Goal: Navigation & Orientation: Find specific page/section

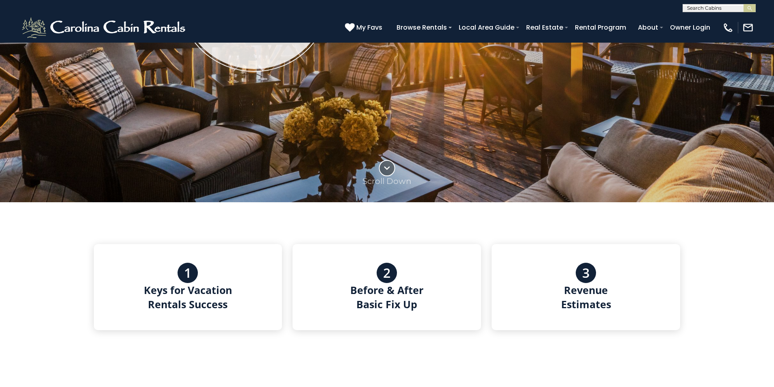
scroll to position [271, 0]
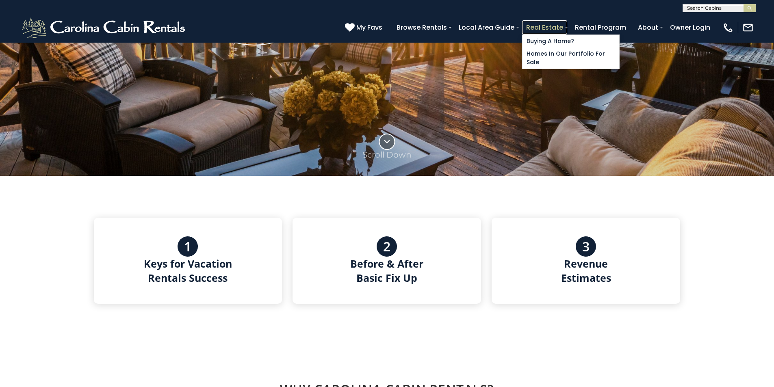
click at [567, 23] on link "Real Estate" at bounding box center [544, 27] width 45 height 14
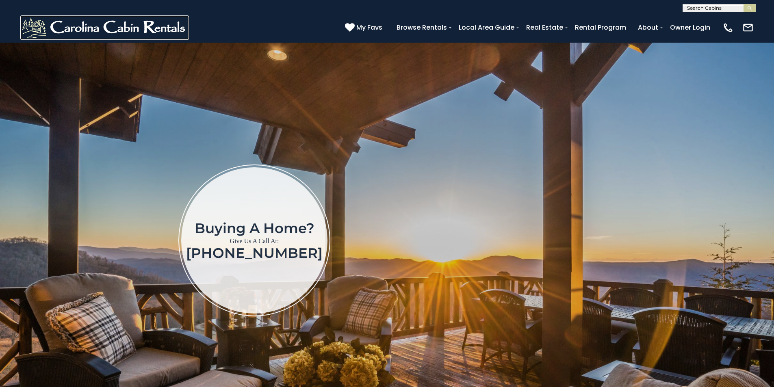
click at [39, 35] on img at bounding box center [104, 27] width 169 height 24
